Goal: Obtain resource: Download file/media

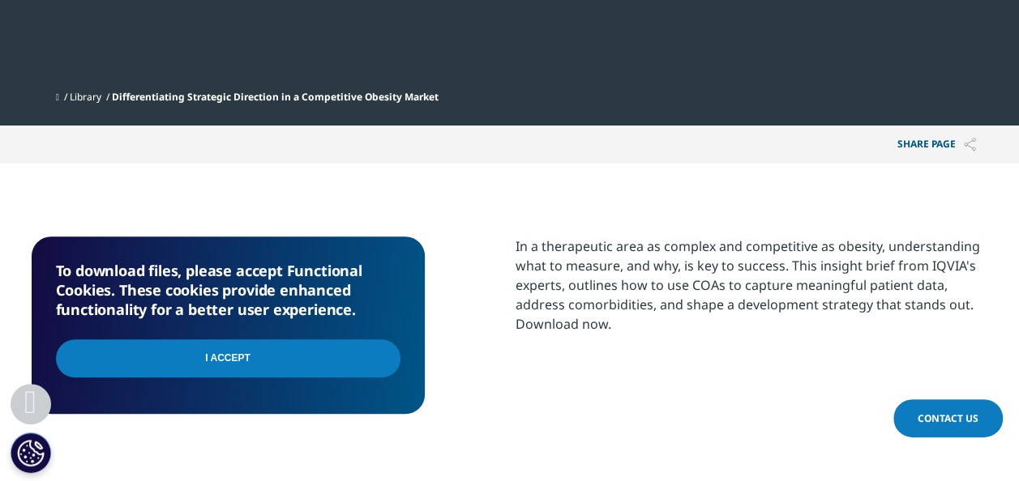
scroll to position [567, 0]
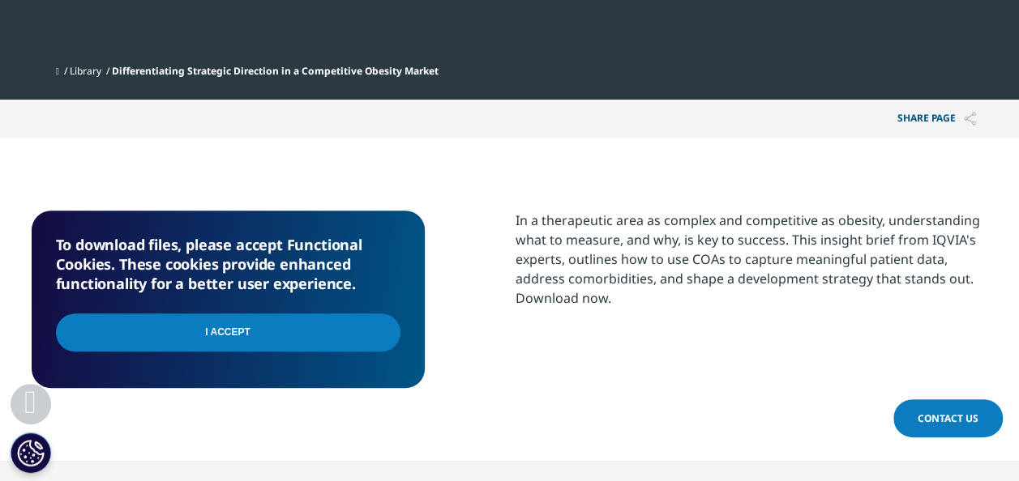
click at [297, 327] on input "I Accept" at bounding box center [228, 333] width 345 height 38
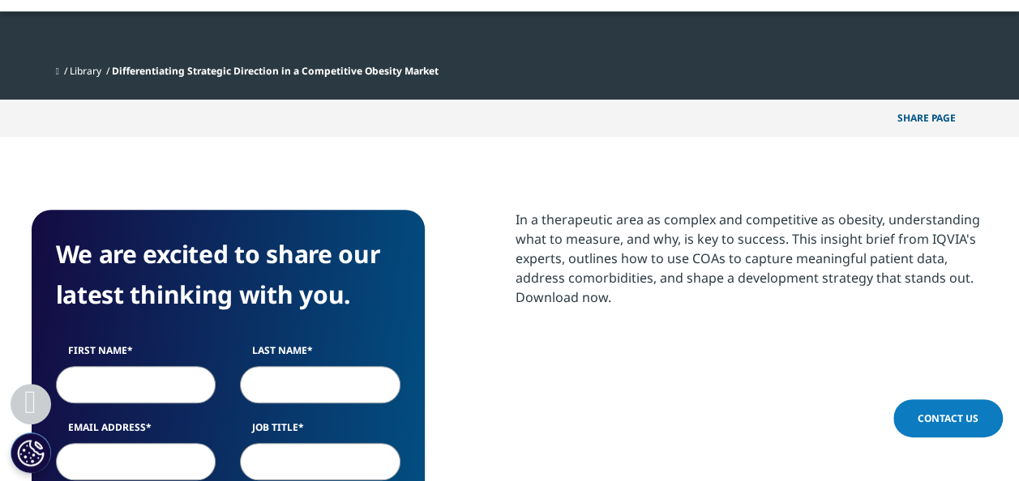
scroll to position [648, 0]
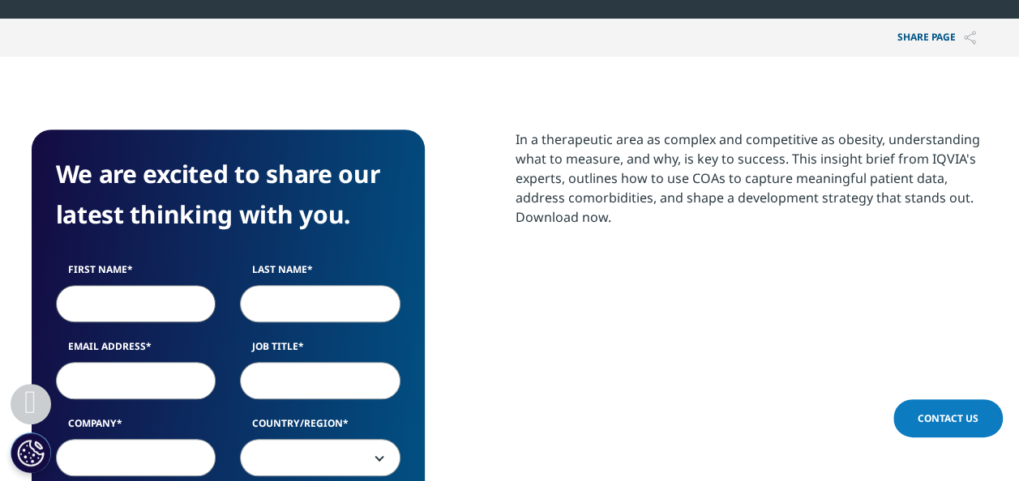
click at [149, 296] on input "First Name" at bounding box center [136, 303] width 160 height 37
type input "Rubens"
type input "Lima"
type input "rubens.lima@ipsen.com"
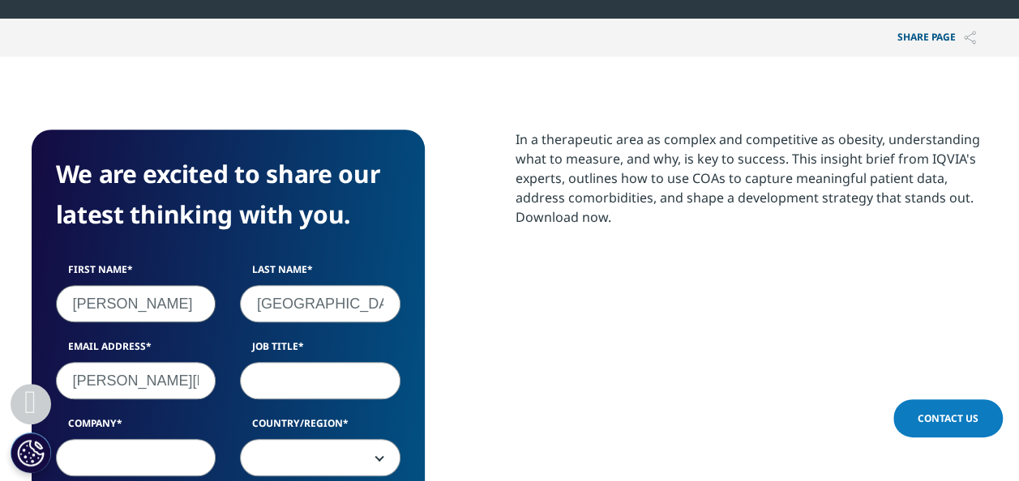
type input "Ipsen"
select select "[GEOGRAPHIC_DATA]"
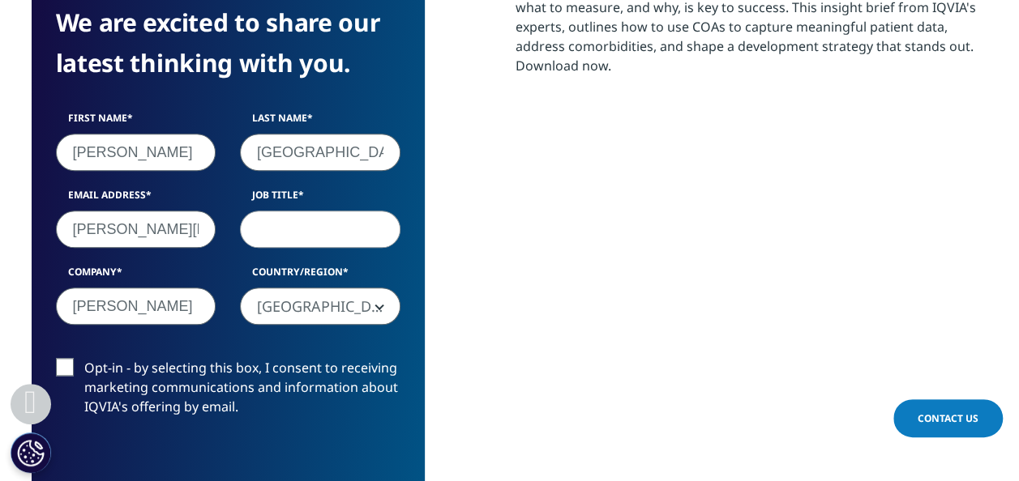
scroll to position [811, 0]
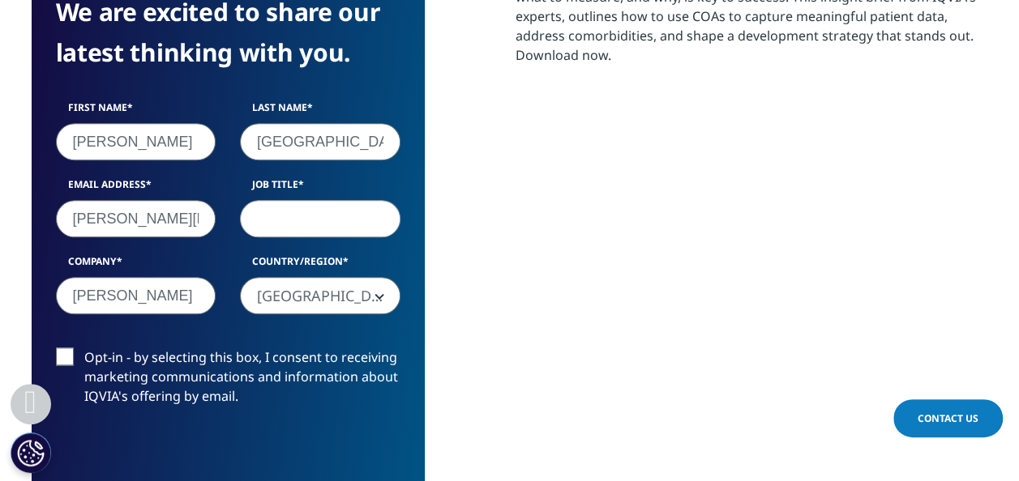
click at [276, 212] on input "Job Title" at bounding box center [320, 218] width 160 height 37
type input "Head of Aesthetics"
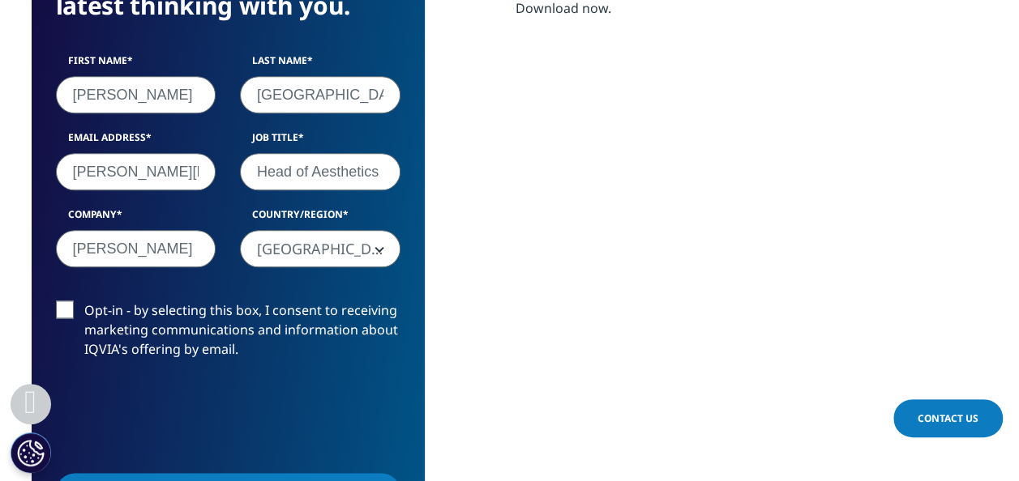
scroll to position [892, 0]
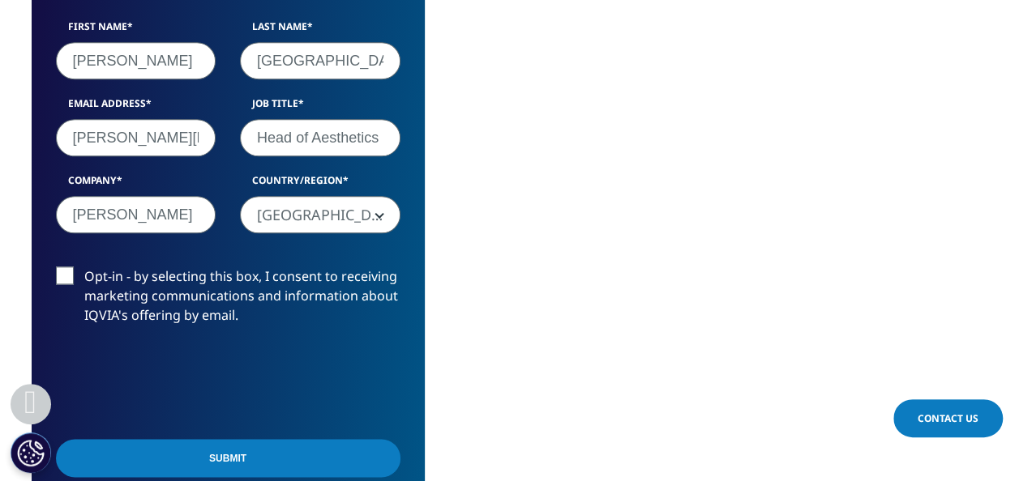
click at [71, 282] on label "Opt-in - by selecting this box, I consent to receiving marketing communications…" at bounding box center [228, 300] width 345 height 67
click at [84, 267] on input "Opt-in - by selecting this box, I consent to receiving marketing communications…" at bounding box center [84, 267] width 0 height 0
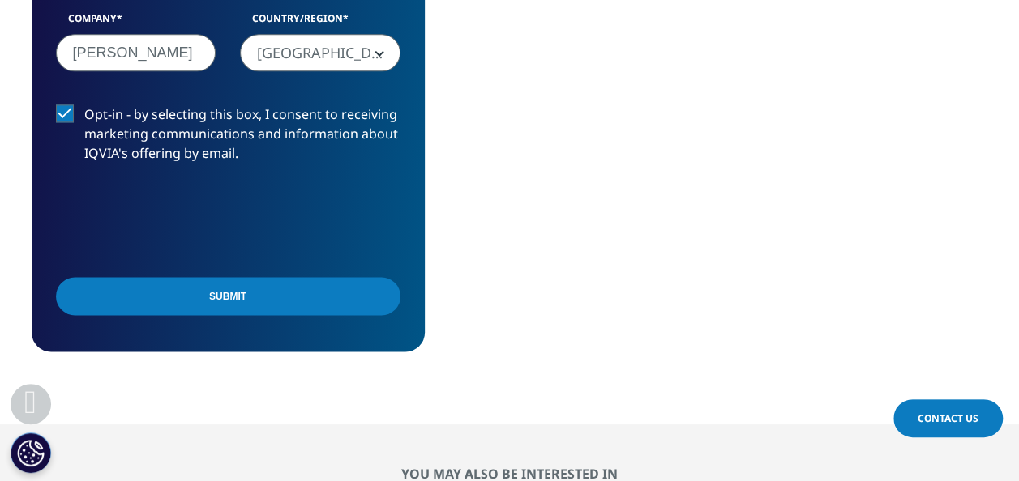
click at [197, 306] on input "Submit" at bounding box center [228, 296] width 345 height 38
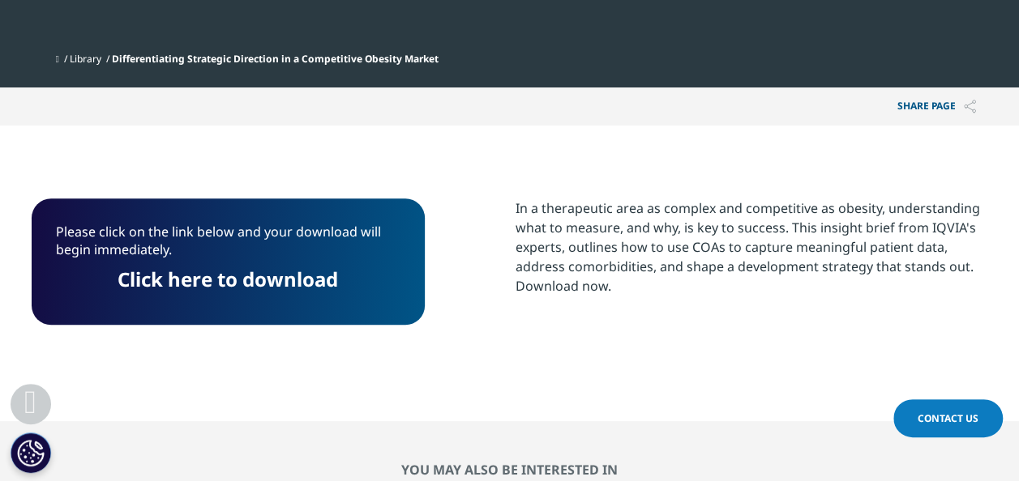
scroll to position [559, 0]
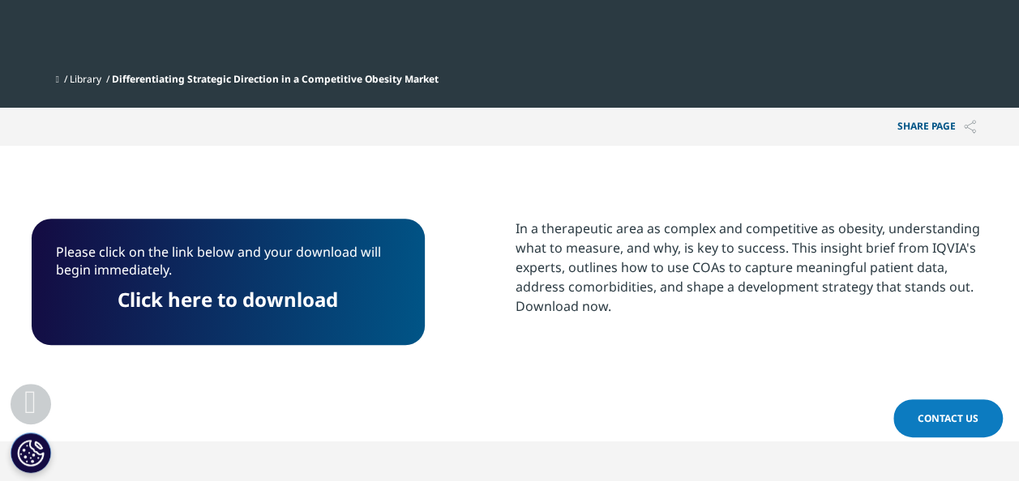
click at [209, 303] on link "Click here to download" at bounding box center [228, 299] width 220 height 27
